Goal: Transaction & Acquisition: Download file/media

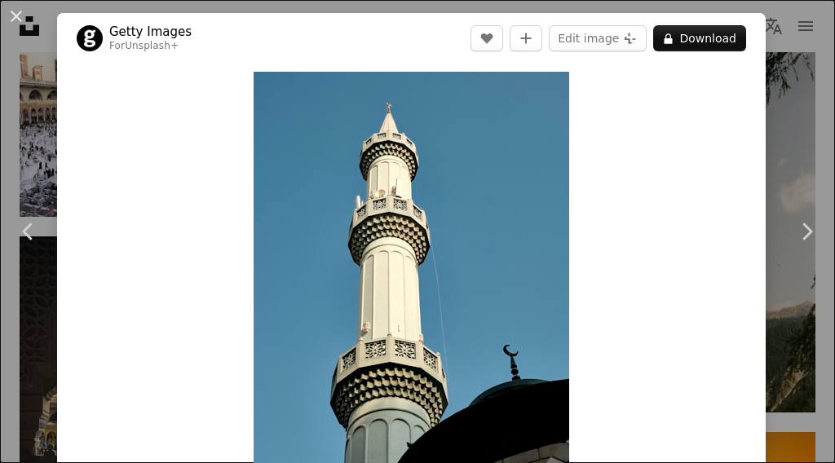
scroll to position [1386, 0]
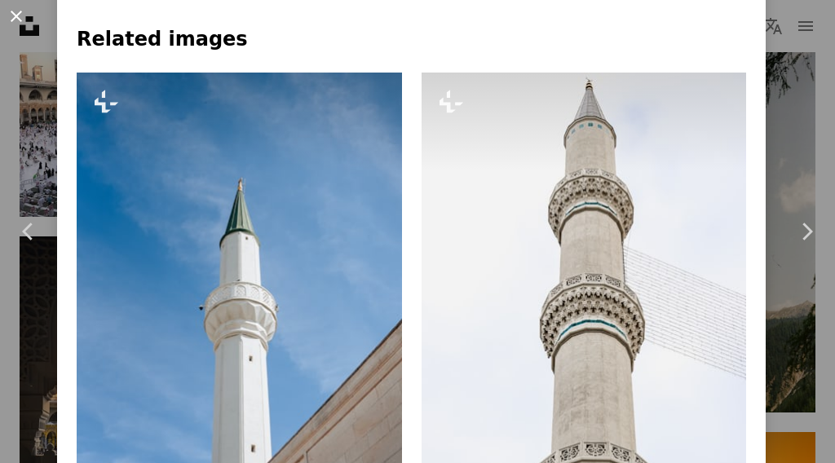
scroll to position [897, 0]
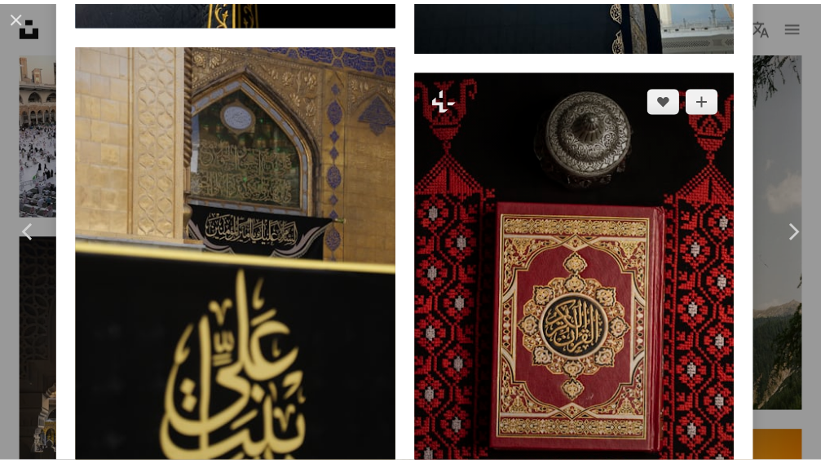
scroll to position [1957, 0]
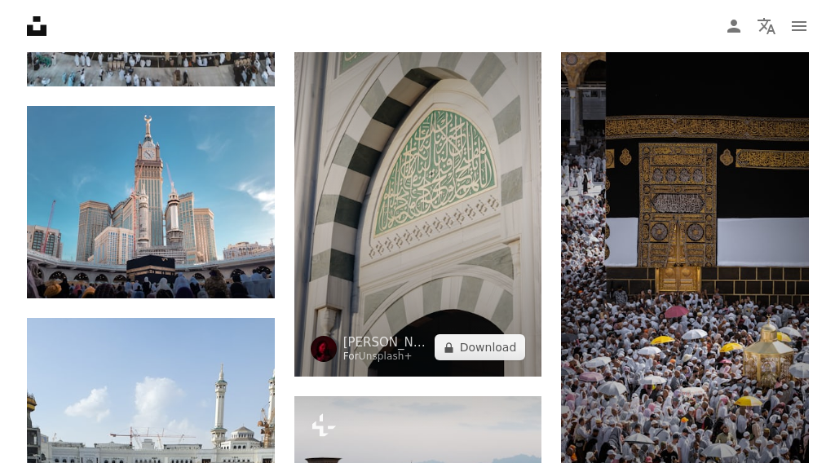
scroll to position [2201, 0]
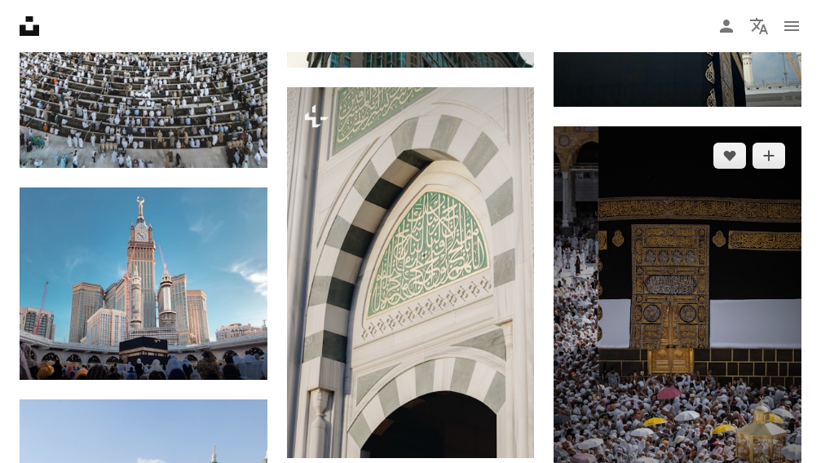
click at [687, 246] on img at bounding box center [678, 344] width 248 height 437
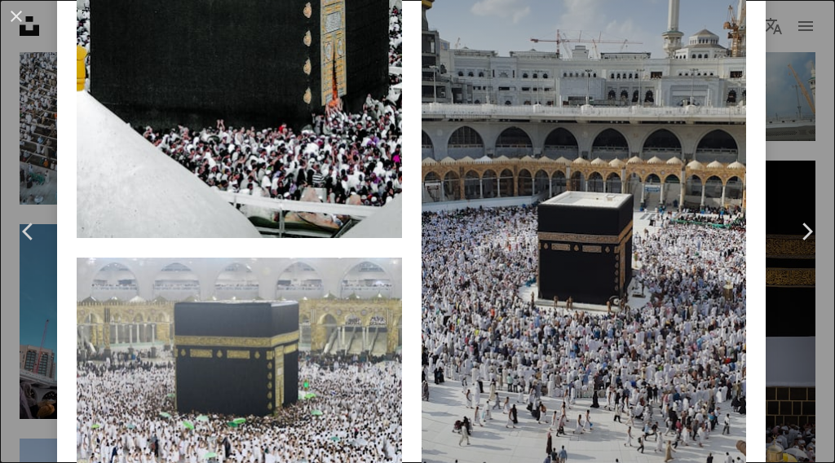
scroll to position [2527, 0]
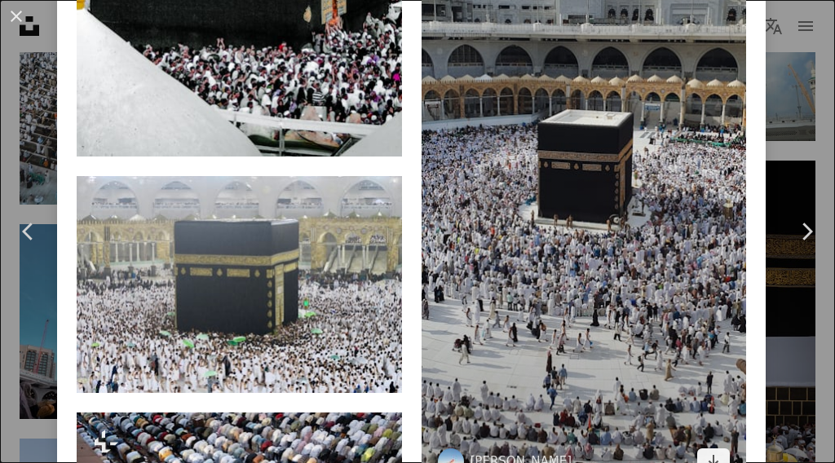
click at [609, 193] on img at bounding box center [583, 148] width 325 height 686
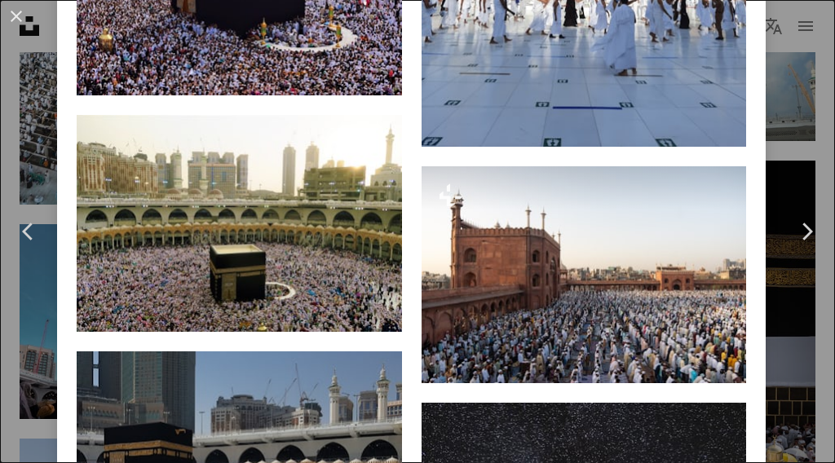
scroll to position [3261, 0]
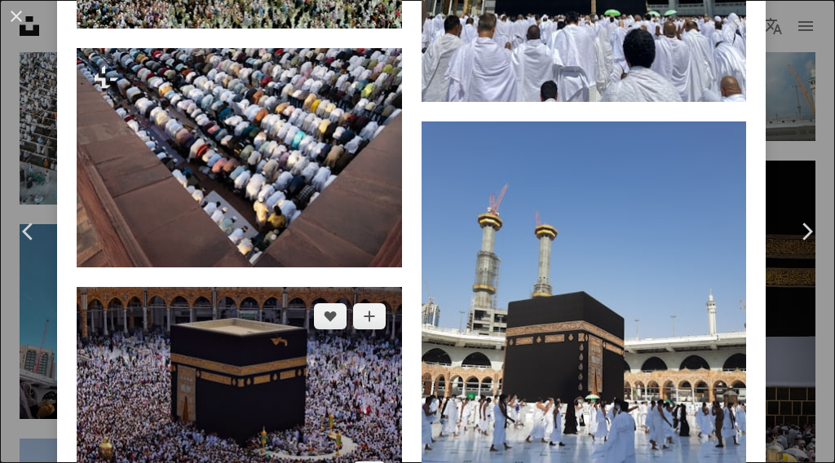
click at [219, 341] on img at bounding box center [239, 395] width 325 height 217
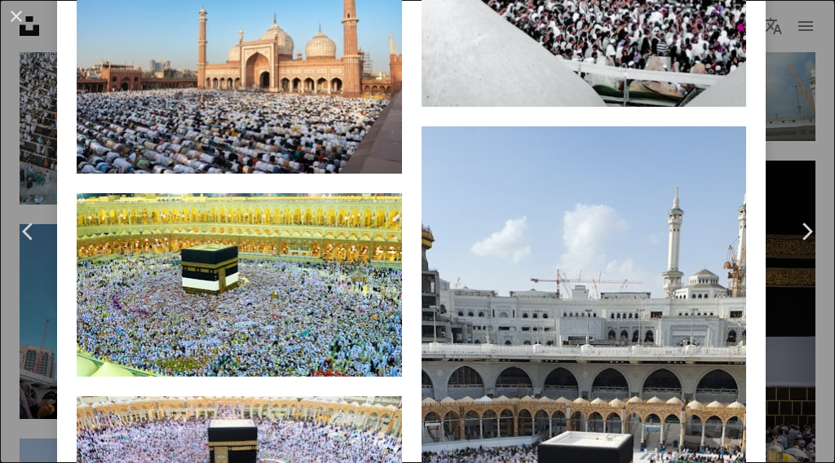
scroll to position [2935, 0]
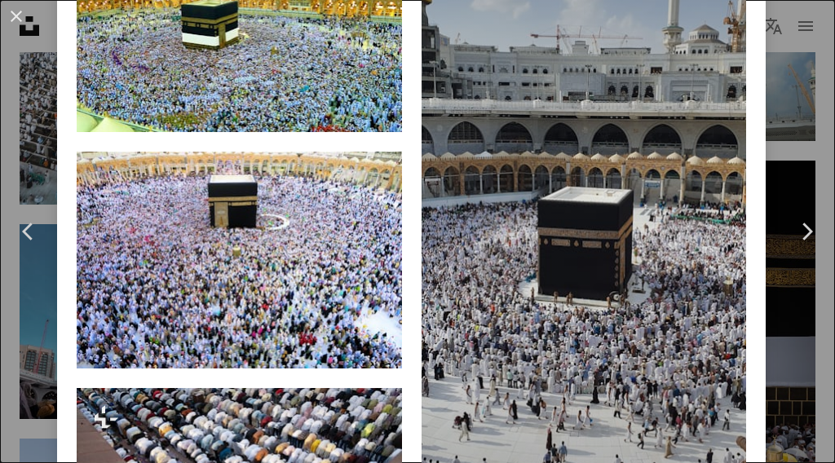
click at [548, 268] on img at bounding box center [583, 225] width 325 height 686
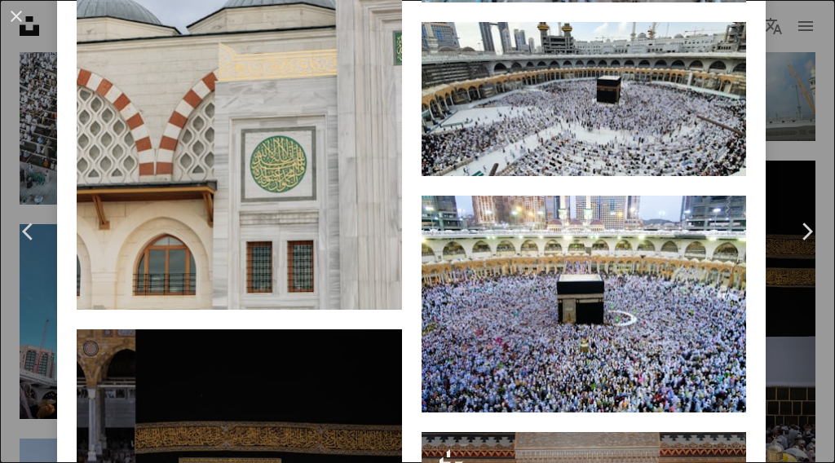
scroll to position [4728, 0]
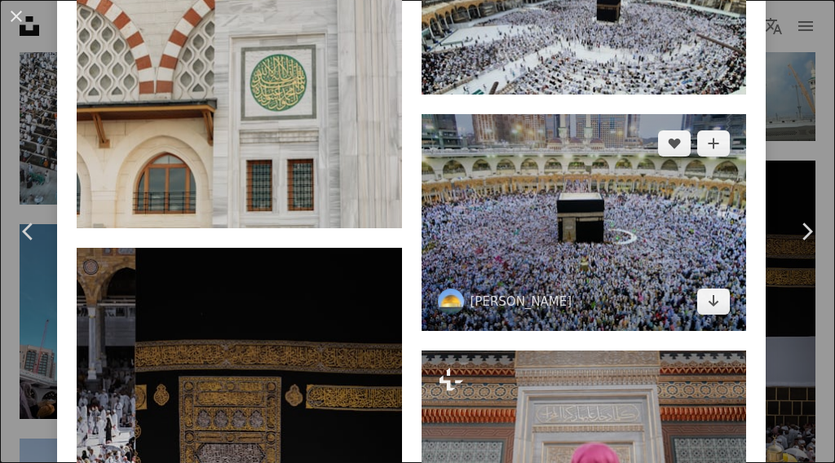
click at [596, 182] on img at bounding box center [583, 222] width 325 height 217
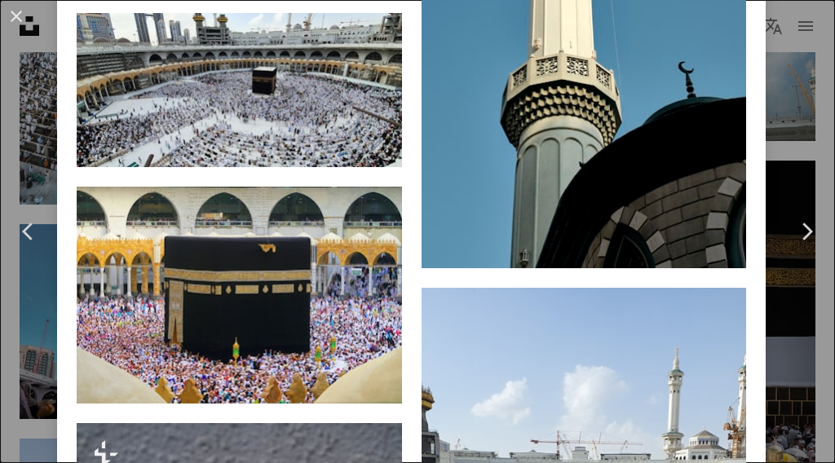
scroll to position [3913, 0]
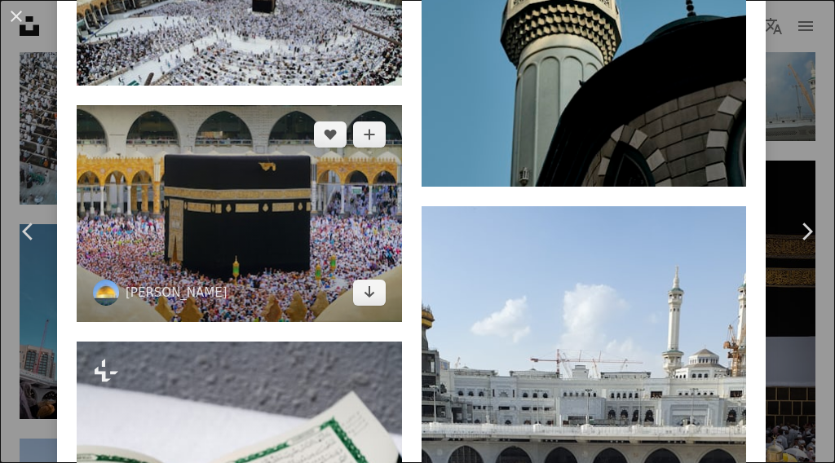
click at [257, 214] on img at bounding box center [239, 213] width 325 height 217
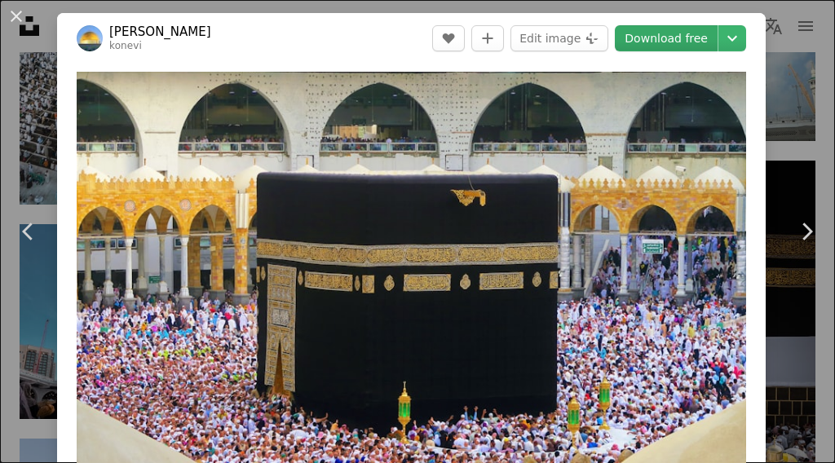
click at [651, 26] on link "Download free" at bounding box center [666, 38] width 103 height 26
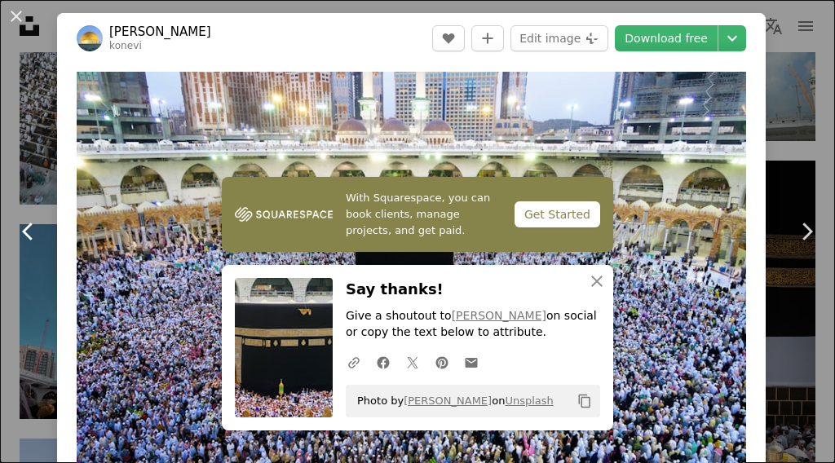
click at [35, 237] on icon "Chevron left" at bounding box center [28, 231] width 26 height 26
